Goal: Check status

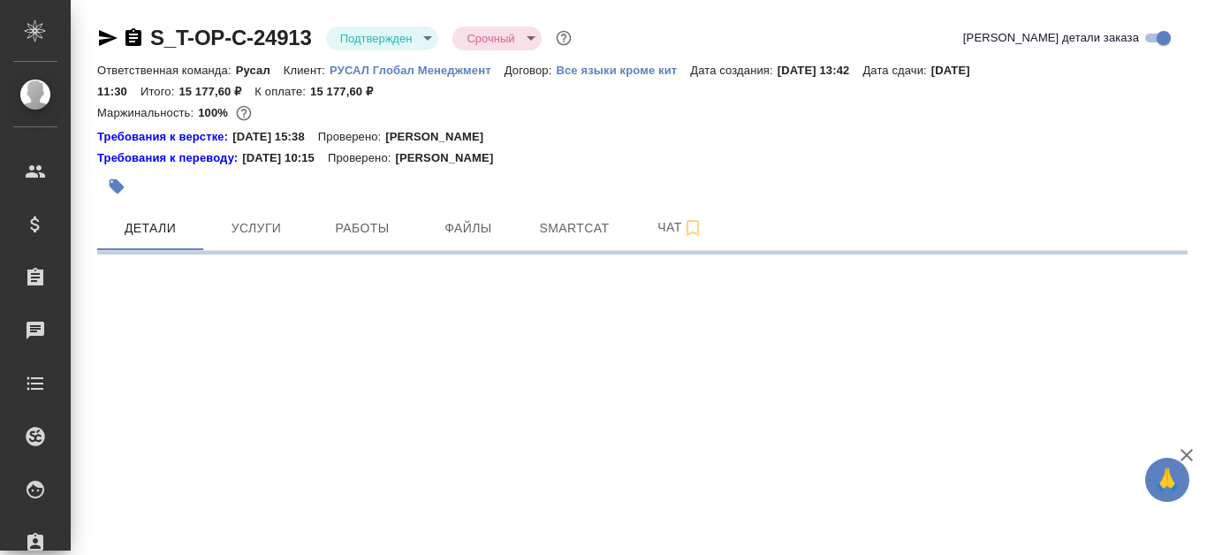
select select "RU"
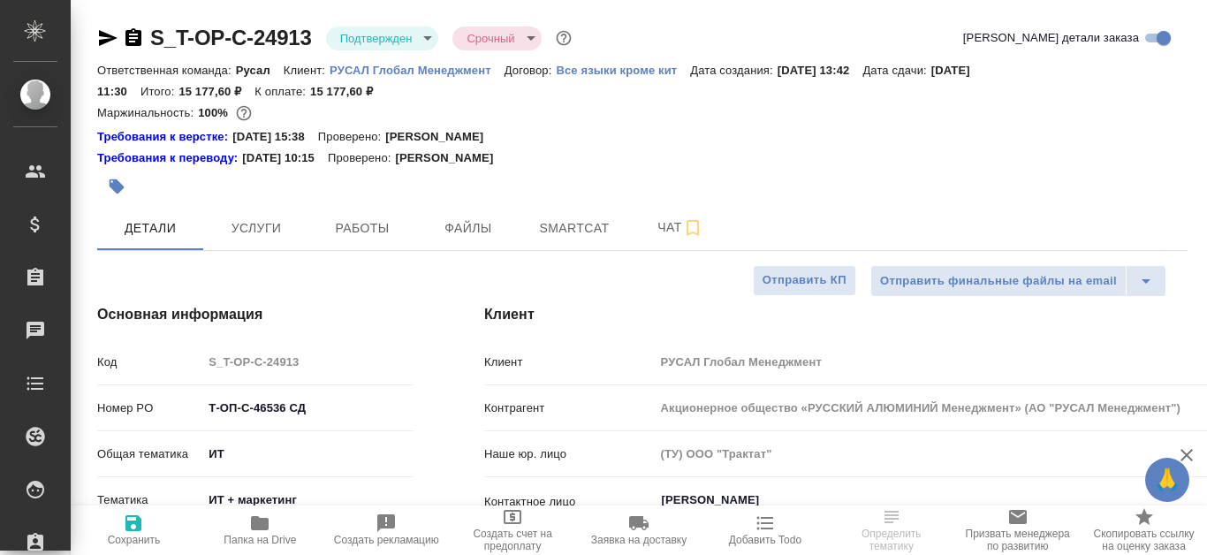
type textarea "x"
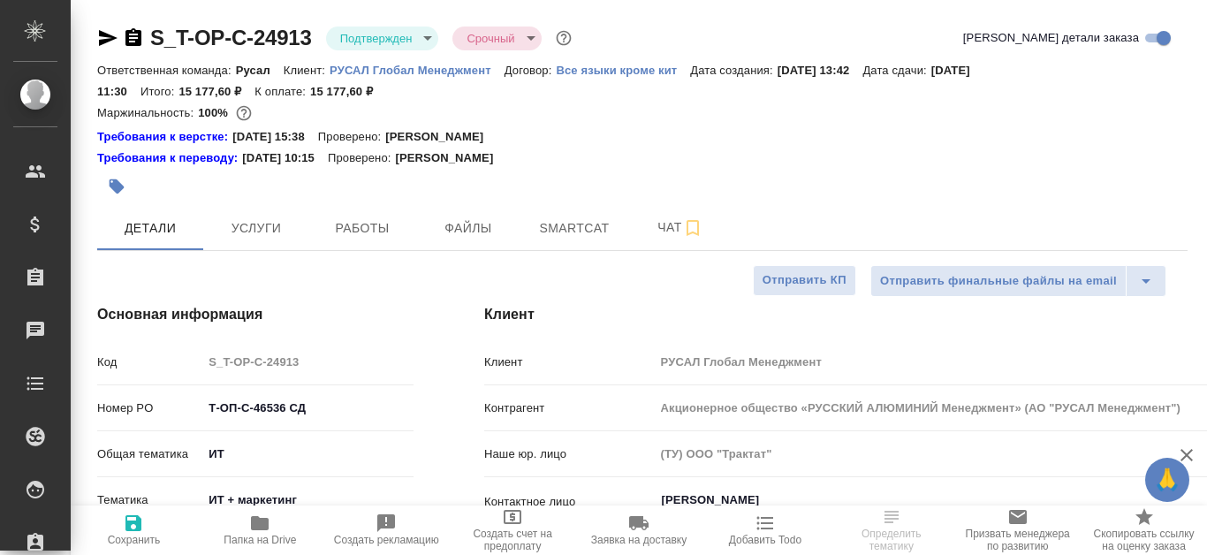
type textarea "x"
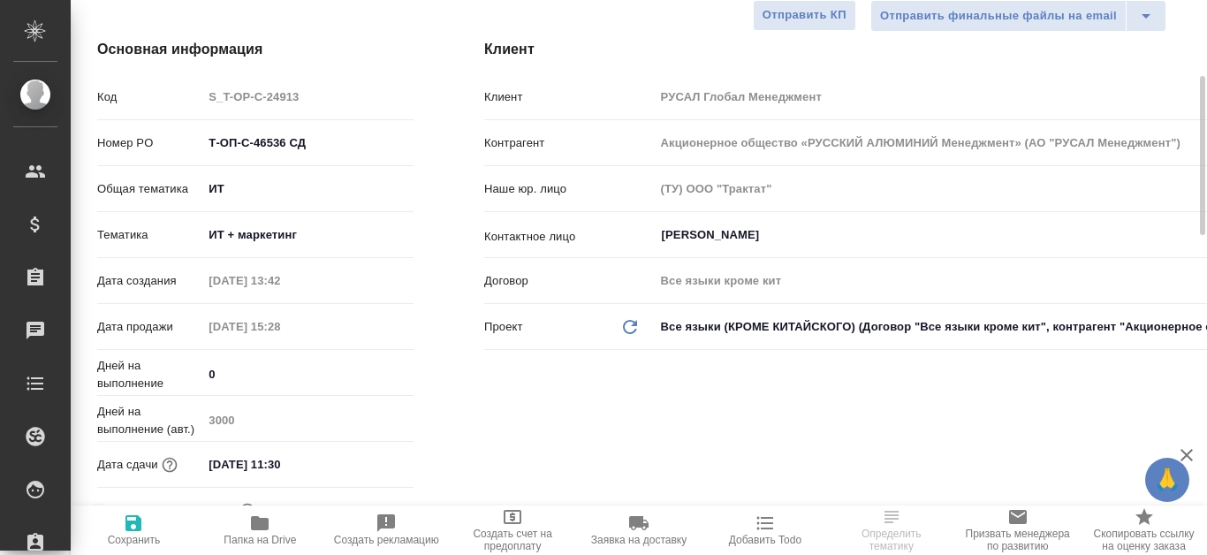
scroll to position [353, 0]
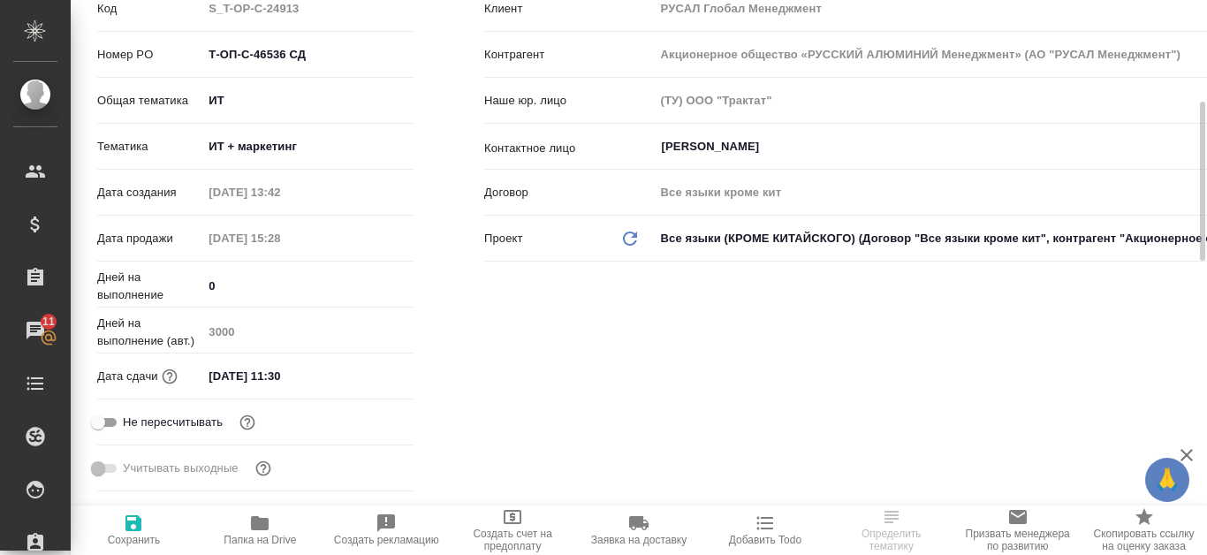
select select "RU"
type textarea "x"
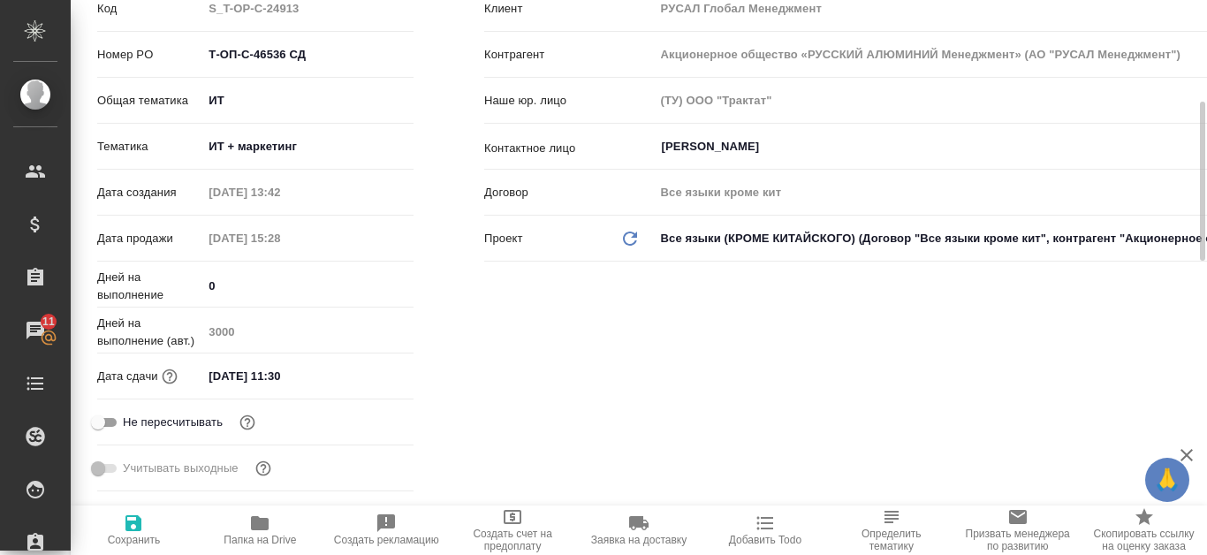
type textarea "x"
